Goal: Find specific page/section: Find specific page/section

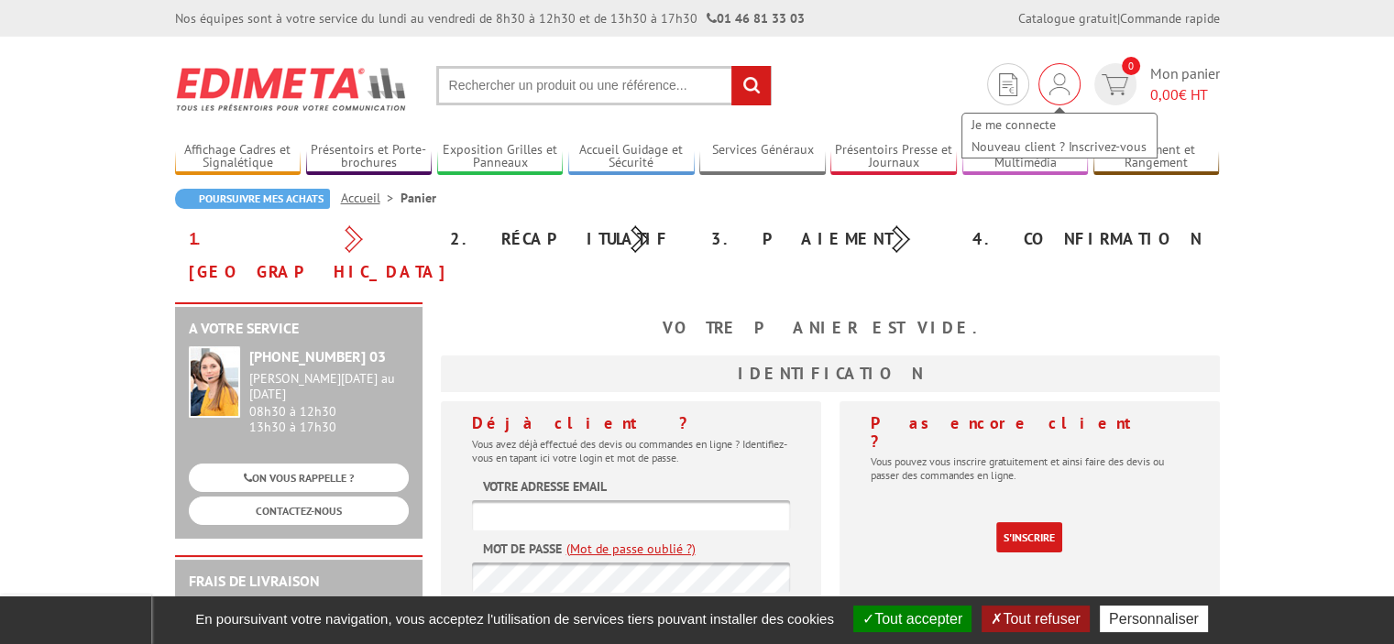
type input "[EMAIL_ADDRESS][DOMAIN_NAME]"
click at [1062, 88] on img at bounding box center [1059, 84] width 20 height 22
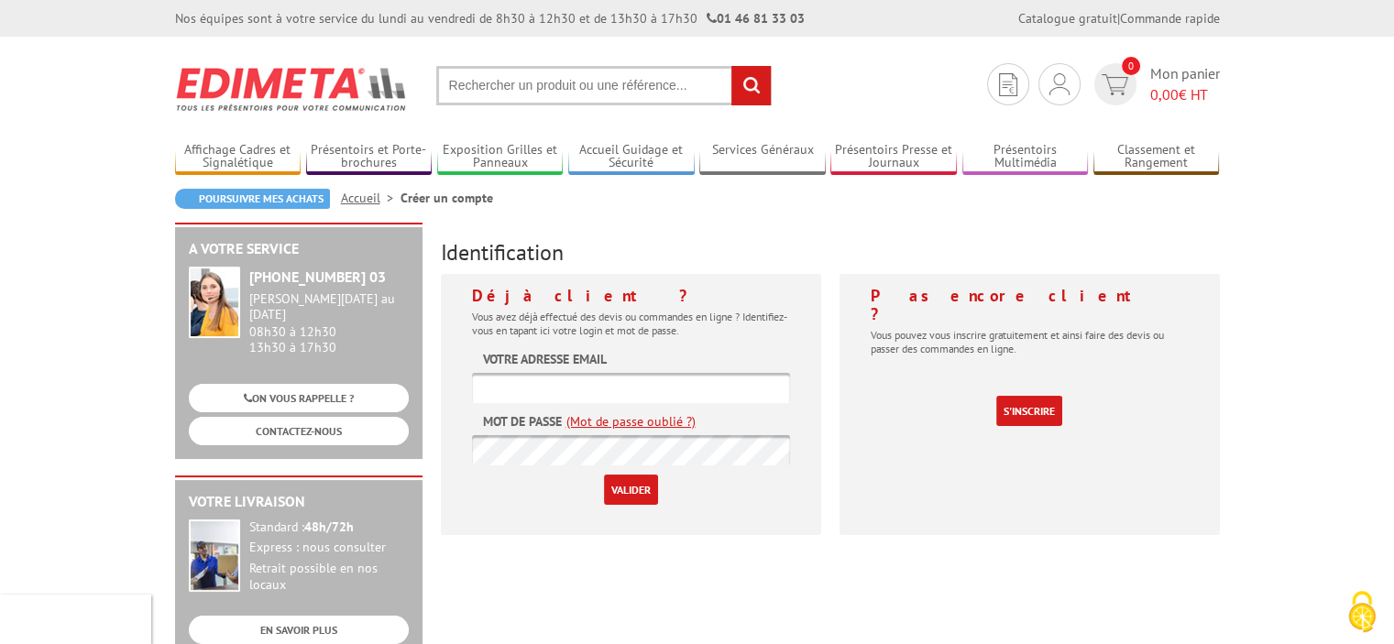
type input "[EMAIL_ADDRESS][DOMAIN_NAME]"
click at [628, 494] on input "Valider" at bounding box center [631, 490] width 54 height 30
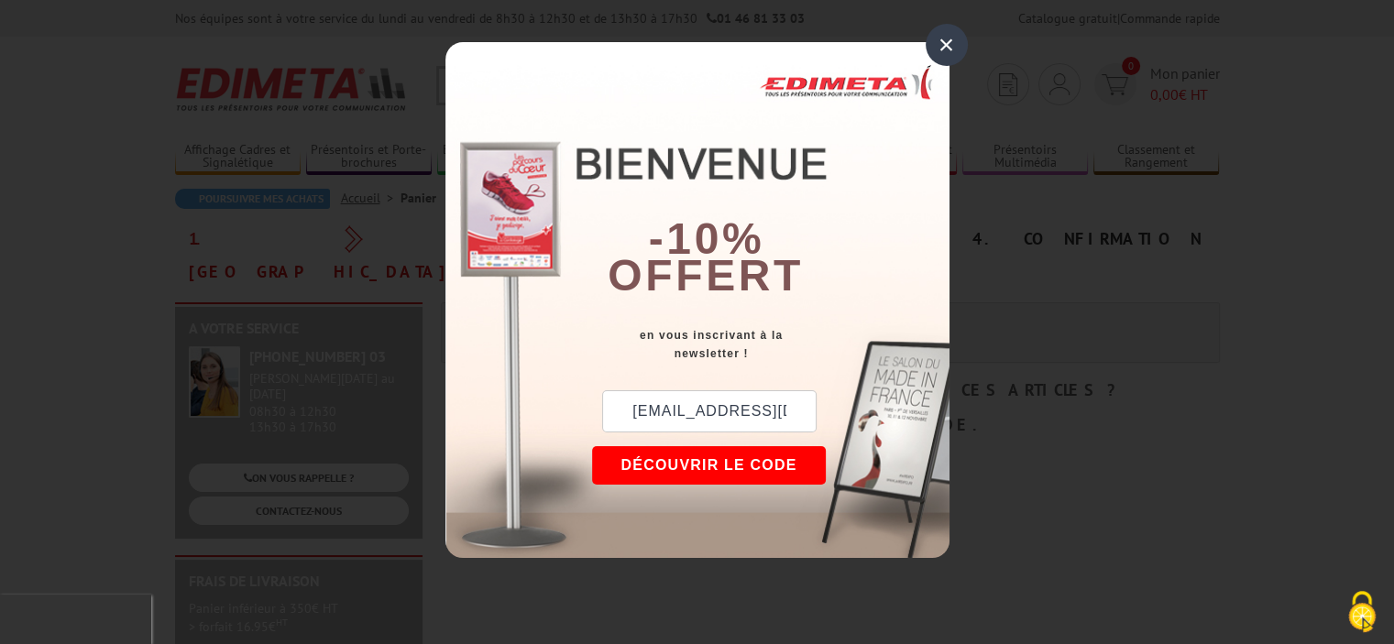
click at [945, 47] on div "×" at bounding box center [947, 45] width 42 height 42
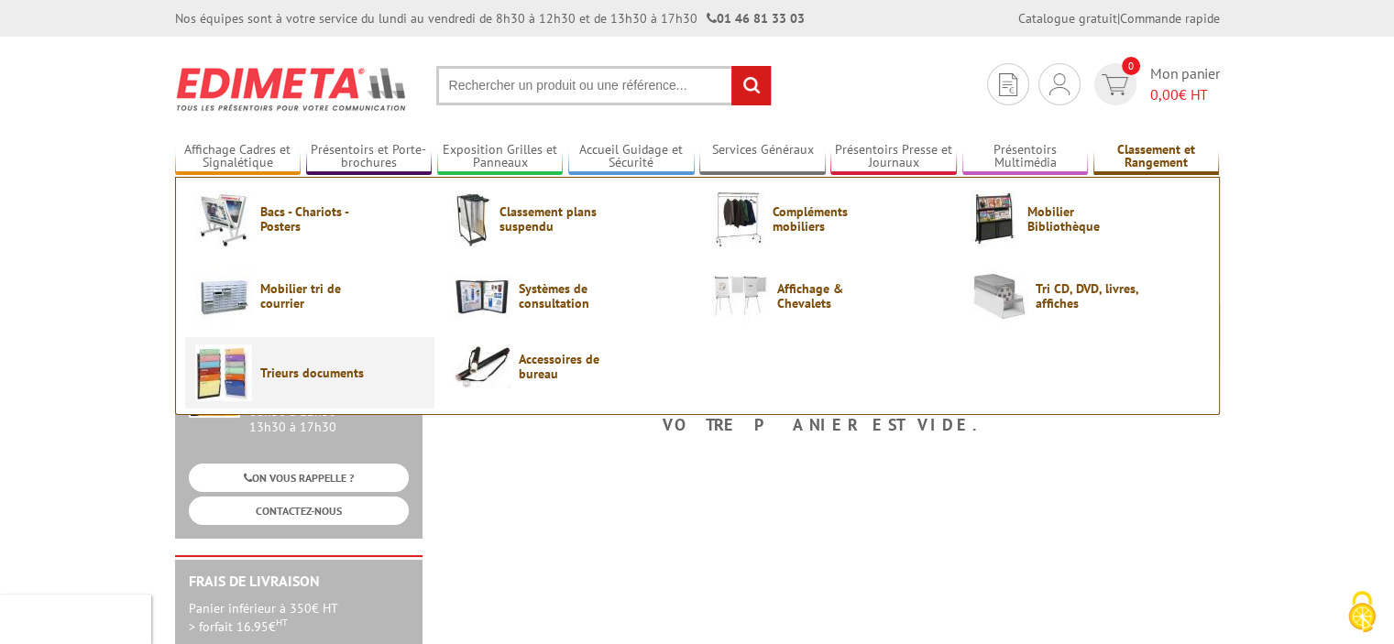
click at [245, 367] on img at bounding box center [223, 373] width 57 height 57
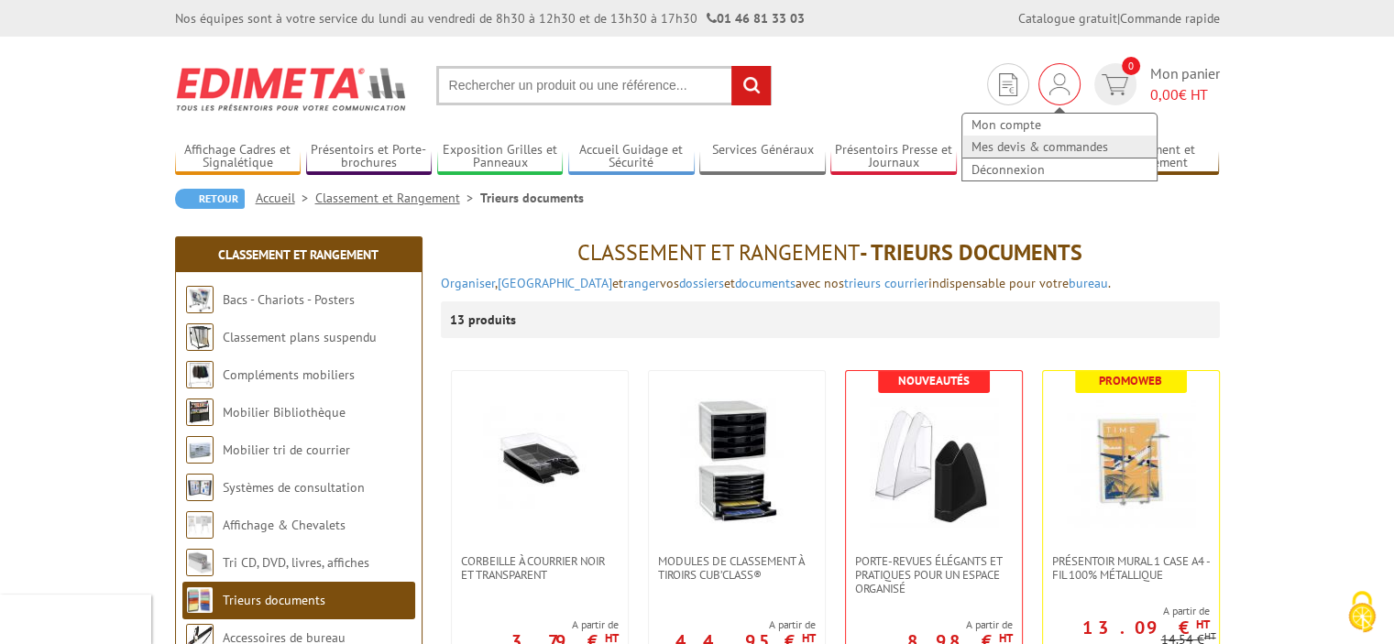
click at [1053, 148] on link "Mes devis & commandes" at bounding box center [1059, 147] width 194 height 22
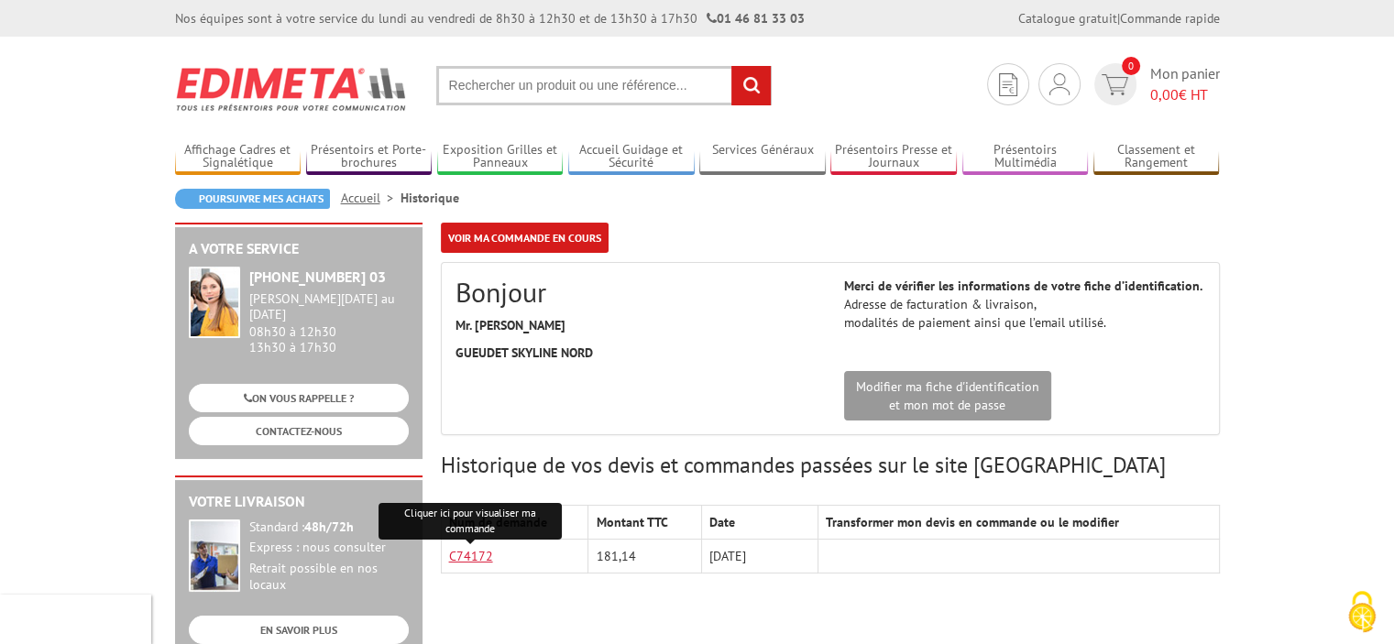
click at [481, 553] on link "C74172" at bounding box center [471, 556] width 44 height 16
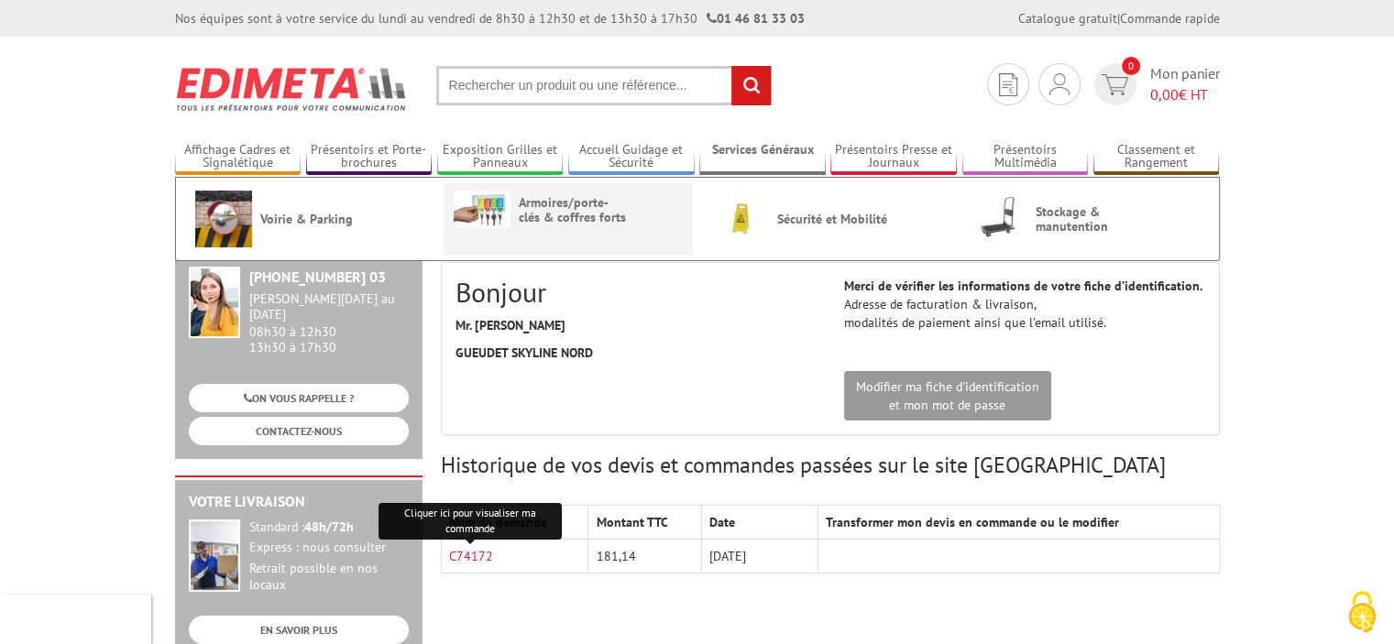
click at [539, 223] on span "Armoires/porte-clés & coffres forts" at bounding box center [574, 209] width 110 height 29
